Goal: Find specific page/section: Find specific page/section

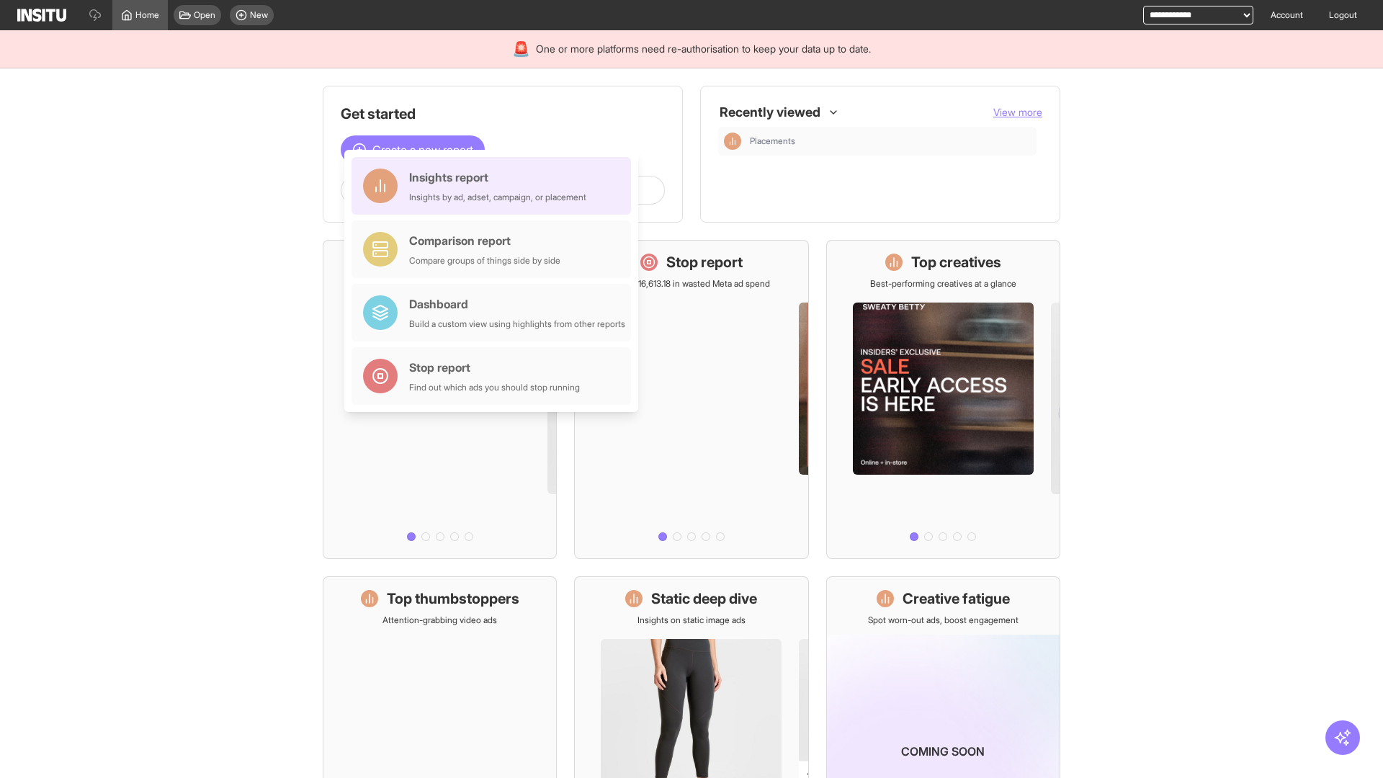
click at [495, 186] on div "Insights report Insights by ad, adset, campaign, or placement" at bounding box center [497, 186] width 177 height 35
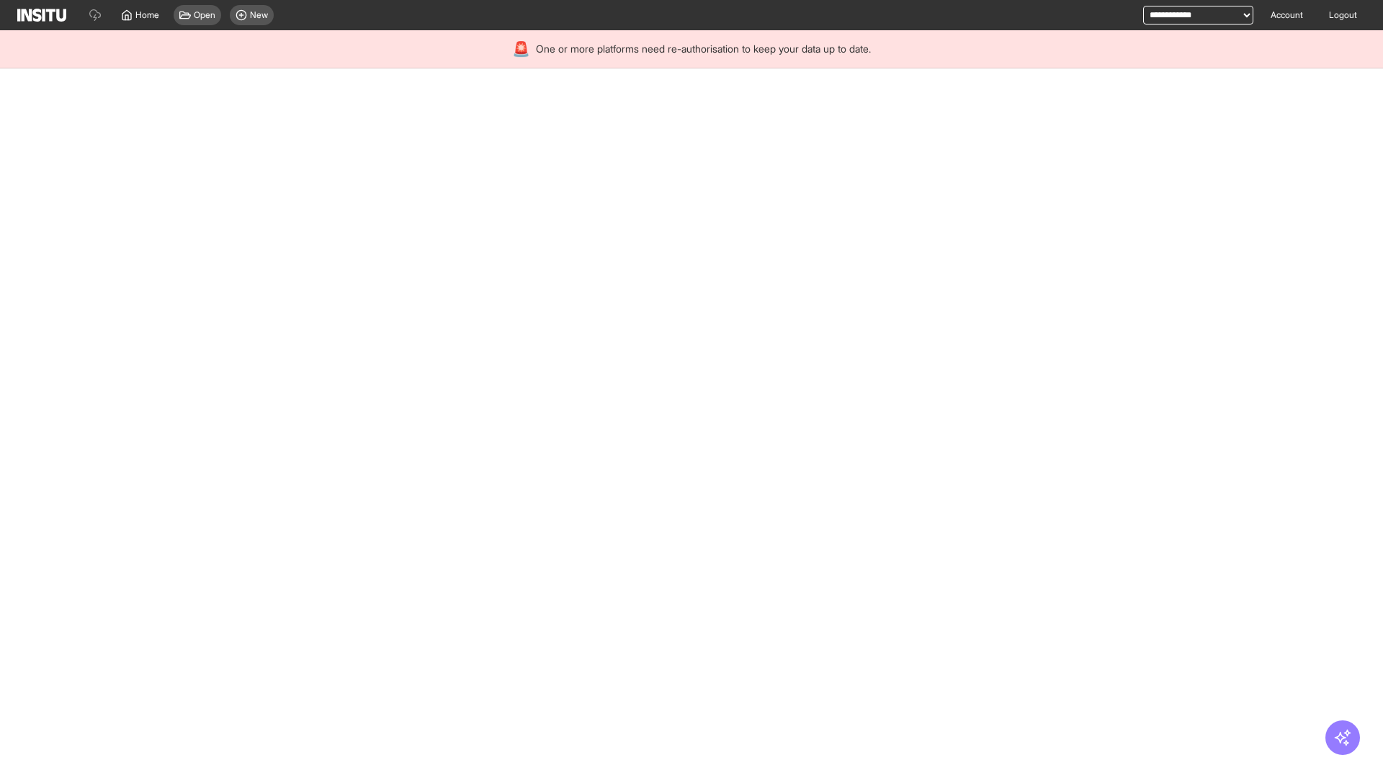
select select "**"
